Goal: Information Seeking & Learning: Learn about a topic

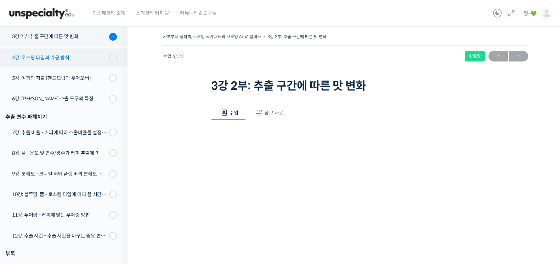
click at [45, 58] on div "4강: 로스팅 타입과 가공 방식" at bounding box center [59, 58] width 95 height 8
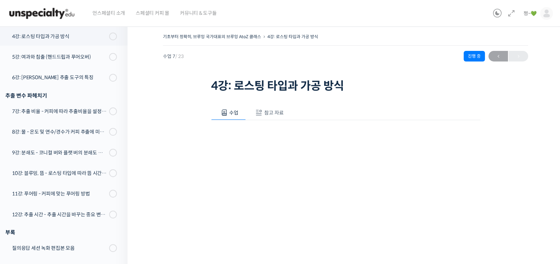
click at [273, 111] on span "참고 자료" at bounding box center [273, 113] width 19 height 6
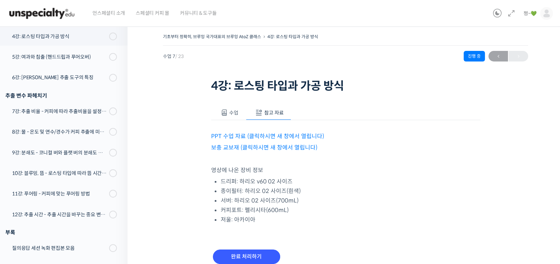
click at [252, 135] on link "PPT 수업 자료 (클릭하시면 새 창에서 열립니다)" at bounding box center [267, 136] width 113 height 7
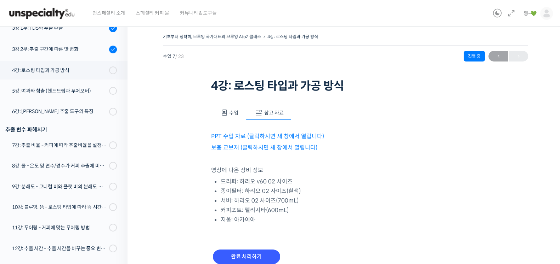
scroll to position [155, 0]
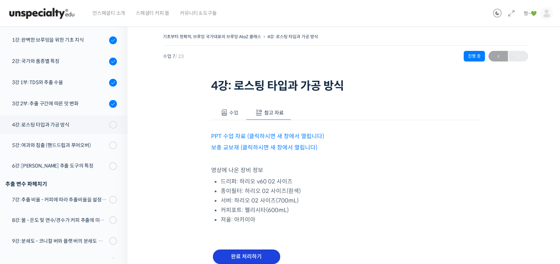
click at [276, 254] on input "완료 처리하기" at bounding box center [246, 257] width 67 height 15
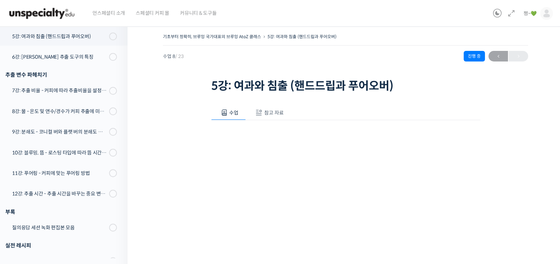
click at [275, 112] on span "참고 자료" at bounding box center [273, 113] width 19 height 6
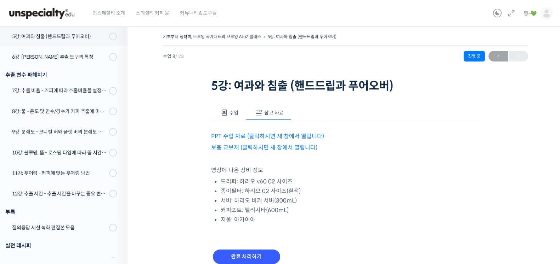
click at [274, 134] on link "PPT 수업 자료 (클릭하시면 새 창에서 열립니다)" at bounding box center [267, 136] width 113 height 7
click at [260, 146] on link "보충 교보재 (클릭하시면 새 창에서 열립니다)" at bounding box center [264, 147] width 106 height 7
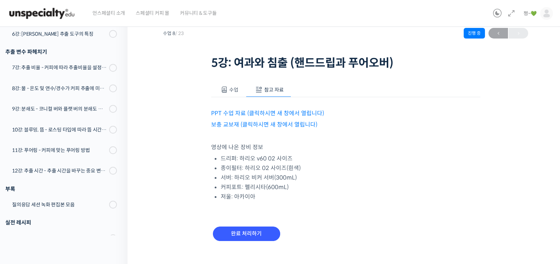
scroll to position [33, 0]
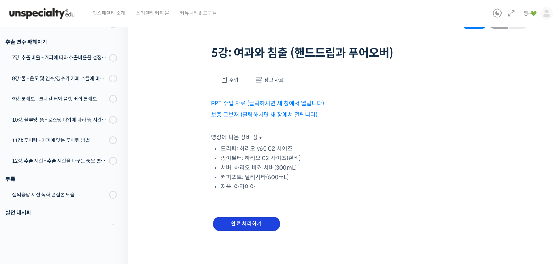
click at [250, 228] on input "완료 처리하기" at bounding box center [246, 224] width 67 height 15
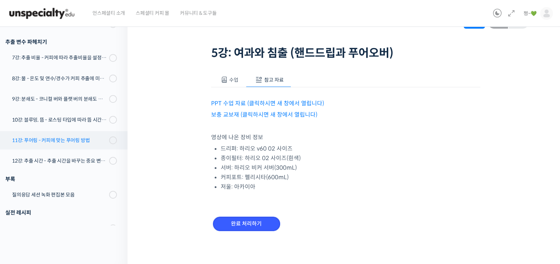
scroll to position [176, 0]
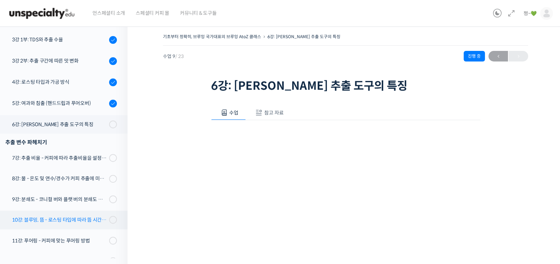
scroll to position [197, 0]
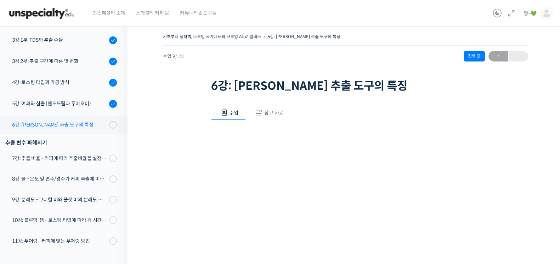
click at [61, 123] on div "6강: [PERSON_NAME] 추출 도구의 특징" at bounding box center [59, 125] width 95 height 8
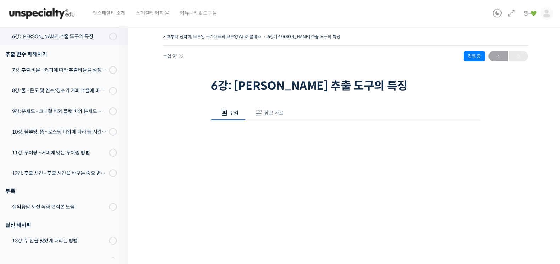
click at [280, 115] on span "참고 자료" at bounding box center [273, 113] width 19 height 6
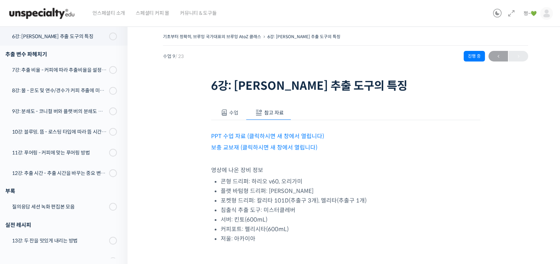
click at [228, 136] on link "PPT 수업 자료 (클릭하시면 새 창에서 열립니다)" at bounding box center [267, 136] width 113 height 7
click at [259, 146] on link "보충 교보재 (클릭하시면 새 창에서 열립니다)" at bounding box center [264, 147] width 106 height 7
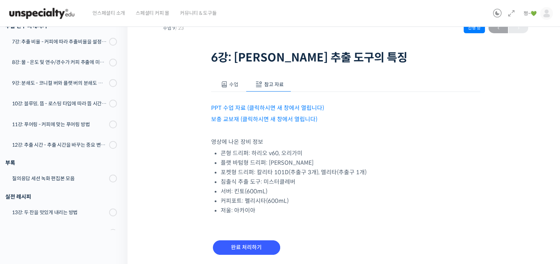
scroll to position [52, 0]
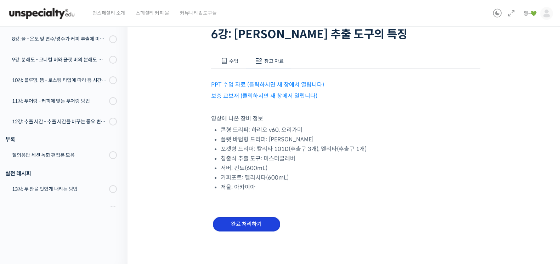
click at [261, 227] on input "완료 처리하기" at bounding box center [246, 224] width 67 height 15
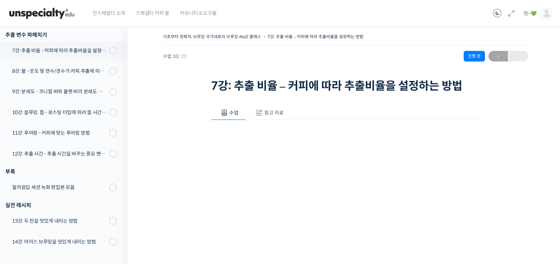
scroll to position [307, 0]
click at [269, 108] on button "참고 자료" at bounding box center [268, 112] width 45 height 15
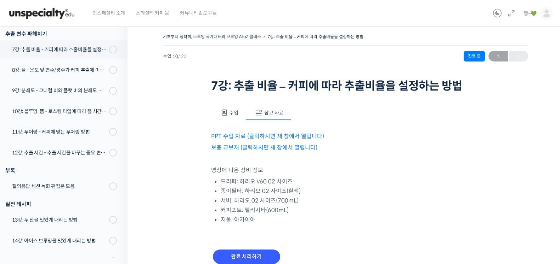
click at [240, 136] on link "PPT 수업 자료 (클릭하시면 새 창에서 열립니다)" at bounding box center [267, 136] width 113 height 7
click at [269, 147] on link "보충 교보재 (클릭하시면 새 창에서 열립니다)" at bounding box center [264, 147] width 106 height 7
click at [267, 258] on input "완료 처리하기" at bounding box center [246, 257] width 67 height 15
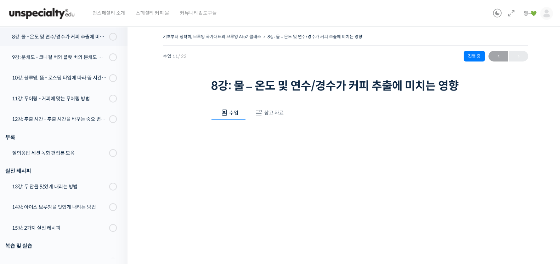
click at [275, 116] on span "참고 자료" at bounding box center [273, 113] width 19 height 6
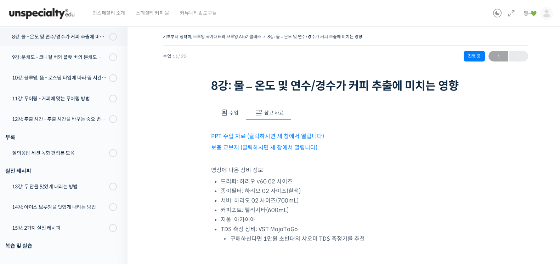
click at [260, 135] on link "PPT 수업 자료 (클릭하시면 새 창에서 열립니다)" at bounding box center [267, 136] width 113 height 7
click at [255, 147] on link "보충 교보재 (클릭하시면 새 창에서 열립니다)" at bounding box center [264, 147] width 106 height 7
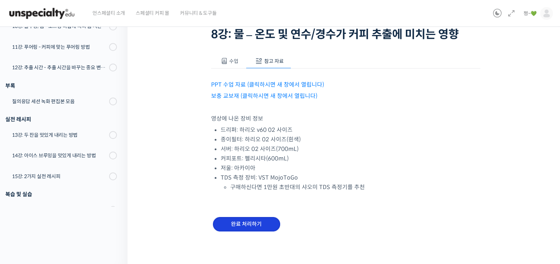
click at [250, 224] on input "완료 처리하기" at bounding box center [246, 224] width 67 height 15
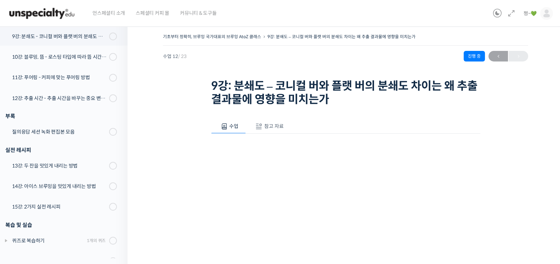
click at [271, 126] on span "참고 자료" at bounding box center [273, 126] width 19 height 6
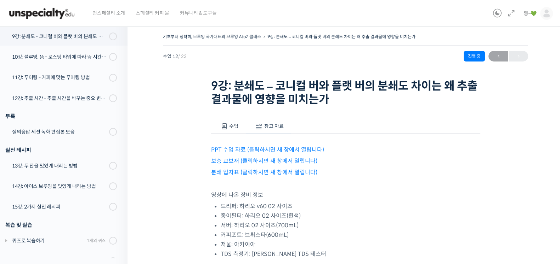
click at [229, 150] on link "PPT 수업 자료 (클릭하시면 새 창에서 열립니다)" at bounding box center [267, 149] width 113 height 7
drag, startPoint x: 257, startPoint y: 160, endPoint x: 281, endPoint y: 160, distance: 24.8
click at [257, 160] on link "보충 교보재 (클릭하시면 새 창에서 열립니다)" at bounding box center [264, 161] width 106 height 7
click at [247, 173] on link "분쇄 입자표 (클릭하시면 새 창에서 열립니다)" at bounding box center [264, 172] width 106 height 7
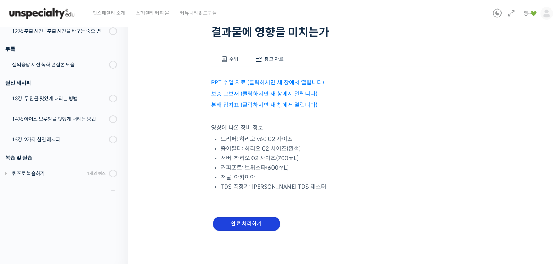
click at [239, 225] on input "완료 처리하기" at bounding box center [246, 224] width 67 height 15
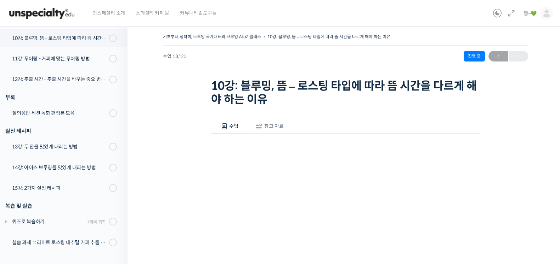
scroll to position [384, 0]
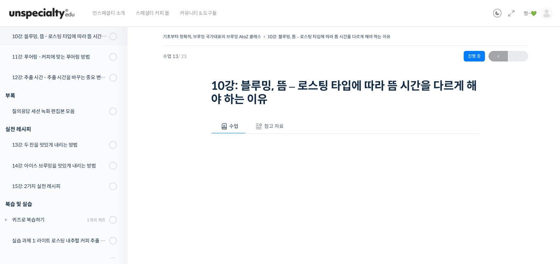
click at [264, 122] on button "참고 자료" at bounding box center [268, 126] width 45 height 15
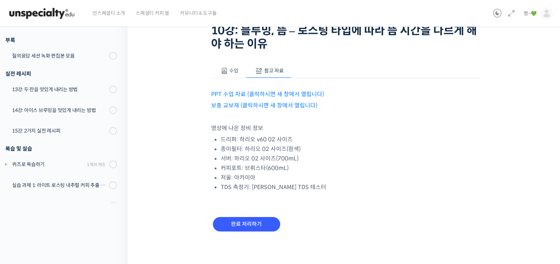
scroll to position [56, 0]
click at [235, 95] on link "PPT 수업 자료 (클릭하시면 새 창에서 열립니다)" at bounding box center [267, 93] width 113 height 7
drag, startPoint x: 304, startPoint y: 104, endPoint x: 322, endPoint y: 103, distance: 18.1
click at [304, 104] on link "보충 교보재 (클릭하시면 새 창에서 열립니다)" at bounding box center [264, 105] width 106 height 7
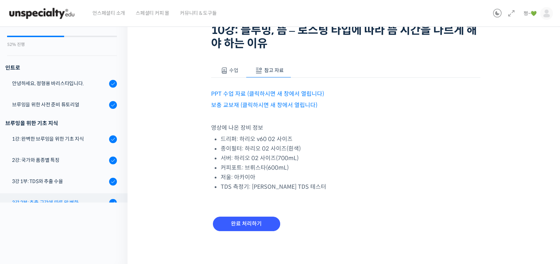
scroll to position [133, 0]
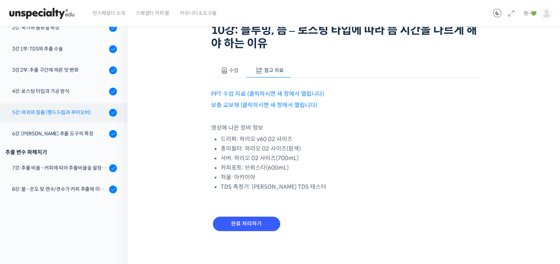
click at [56, 113] on div "5강: 여과와 침출 (핸드드립과 푸어오버)" at bounding box center [59, 113] width 95 height 8
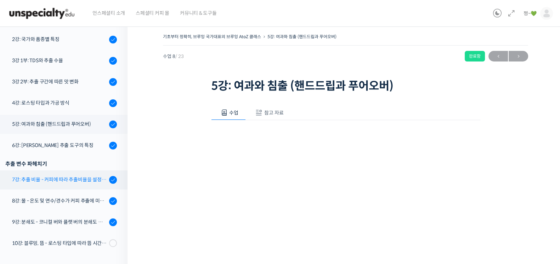
scroll to position [176, 0]
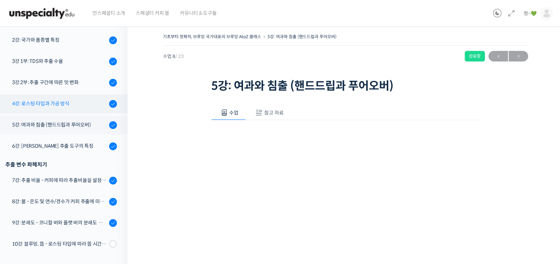
click at [55, 97] on link "4강: 로스팅 타입과 가공 방식" at bounding box center [61, 104] width 131 height 19
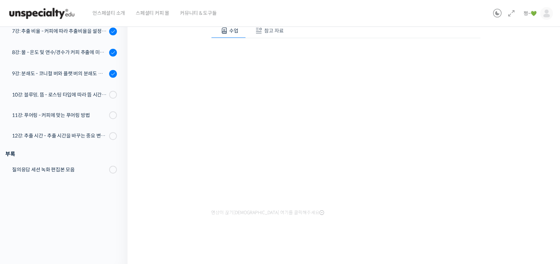
scroll to position [28, 0]
